Goal: Task Accomplishment & Management: Use online tool/utility

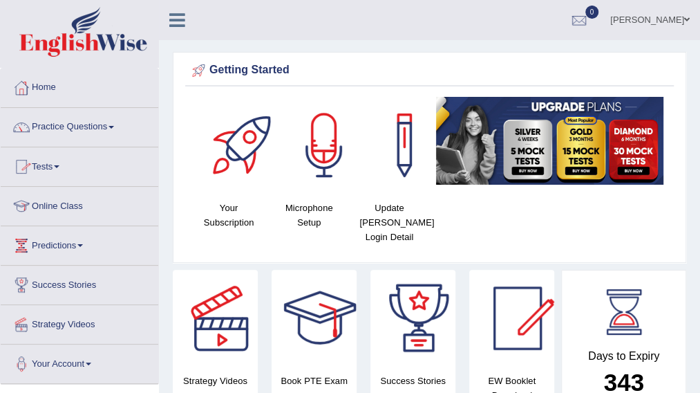
click at [66, 206] on link "Online Class" at bounding box center [80, 204] width 158 height 35
click at [66, 206] on link "Online Class" at bounding box center [78, 204] width 154 height 35
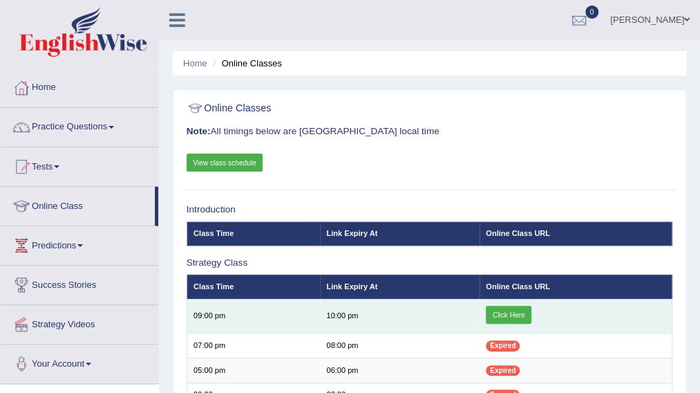
click at [524, 311] on link "Click Here" at bounding box center [509, 314] width 46 height 18
